Goal: Transaction & Acquisition: Subscribe to service/newsletter

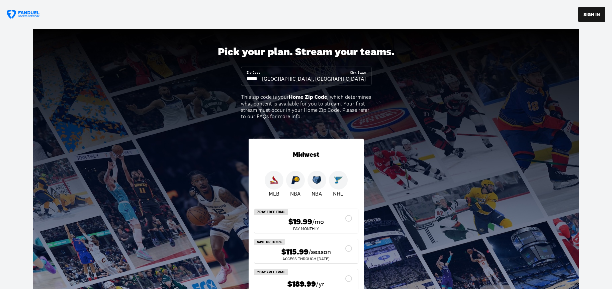
drag, startPoint x: 265, startPoint y: 78, endPoint x: 233, endPoint y: 78, distance: 32.8
click at [233, 78] on div "Pick your plan. Stream your teams. Zip Code City, State Saint Louis, MO This zi…" at bounding box center [306, 166] width 612 height 275
click at [257, 79] on input at bounding box center [254, 78] width 15 height 7
drag, startPoint x: 259, startPoint y: 78, endPoint x: 253, endPoint y: 79, distance: 6.1
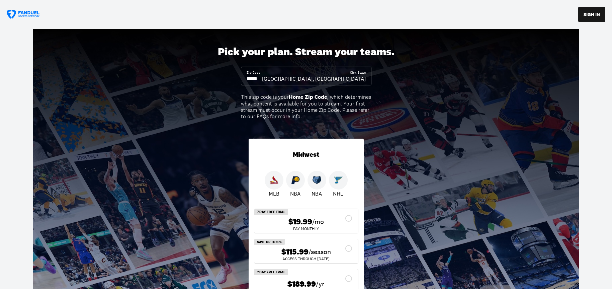
click at [253, 79] on input at bounding box center [254, 78] width 15 height 7
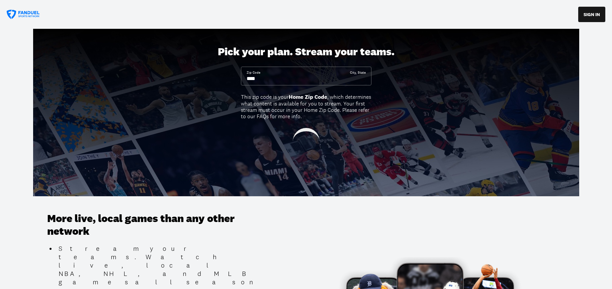
type input "*****"
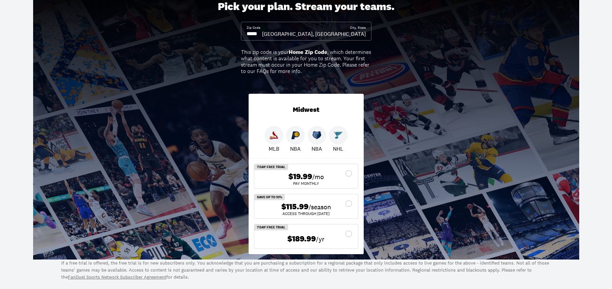
scroll to position [83, 0]
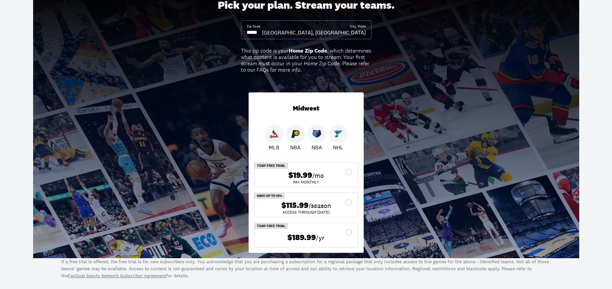
click at [340, 137] on div at bounding box center [338, 133] width 19 height 19
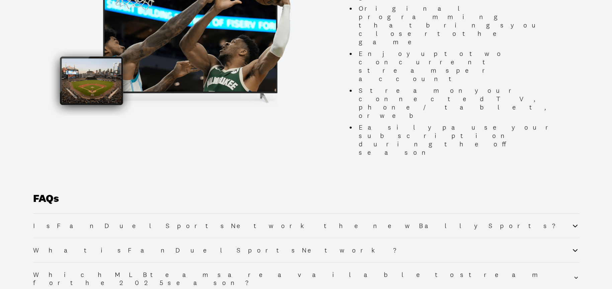
scroll to position [732, 0]
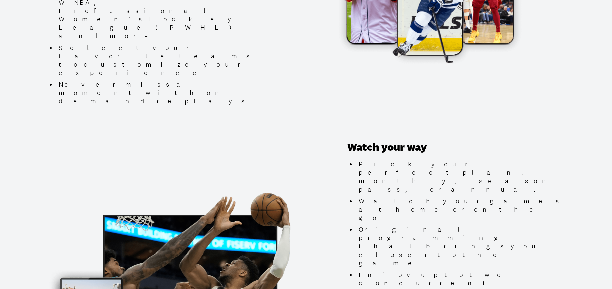
scroll to position [506, 0]
